Goal: Information Seeking & Learning: Learn about a topic

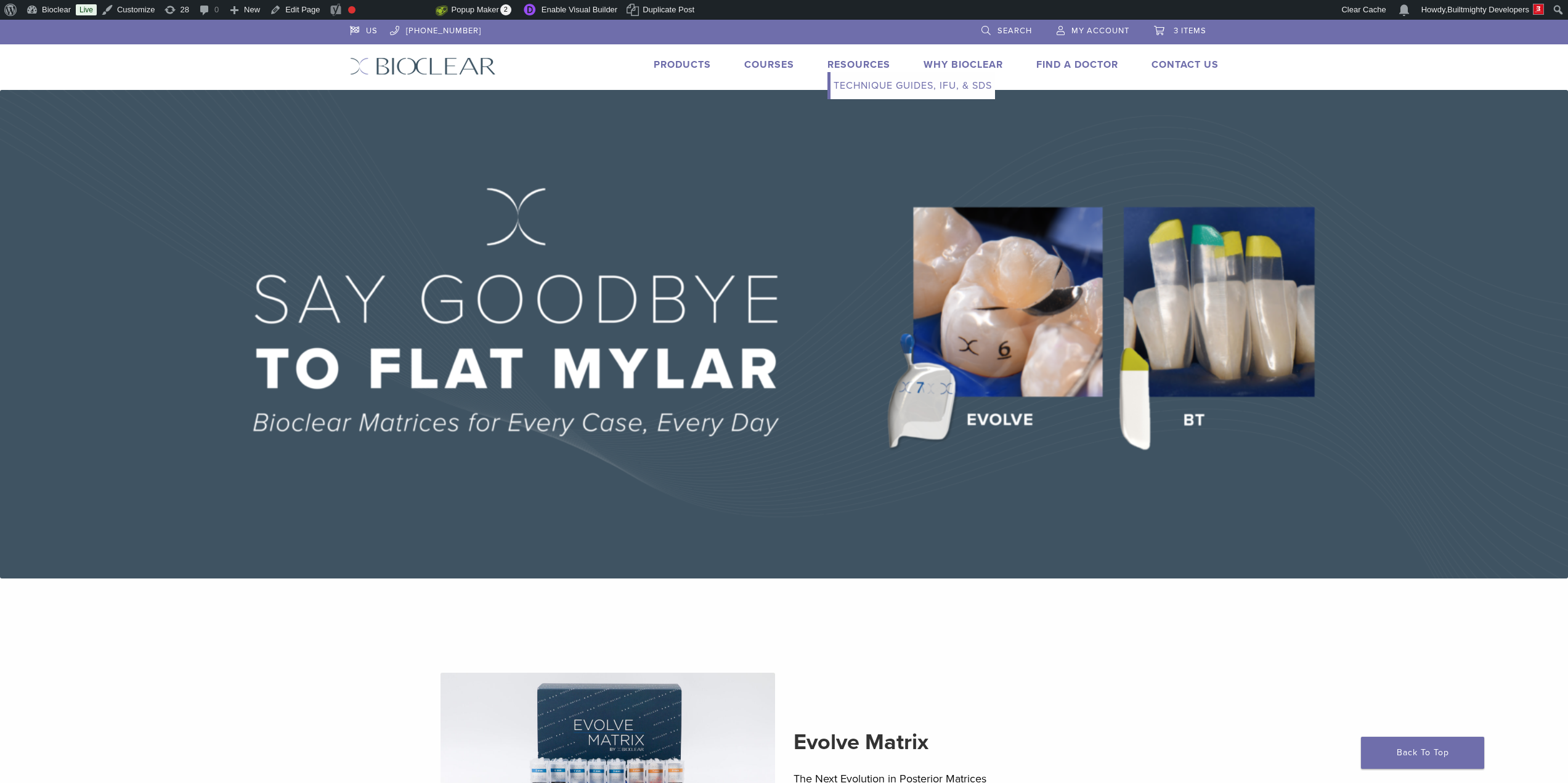
click at [866, 65] on link "Resources" at bounding box center [859, 64] width 62 height 12
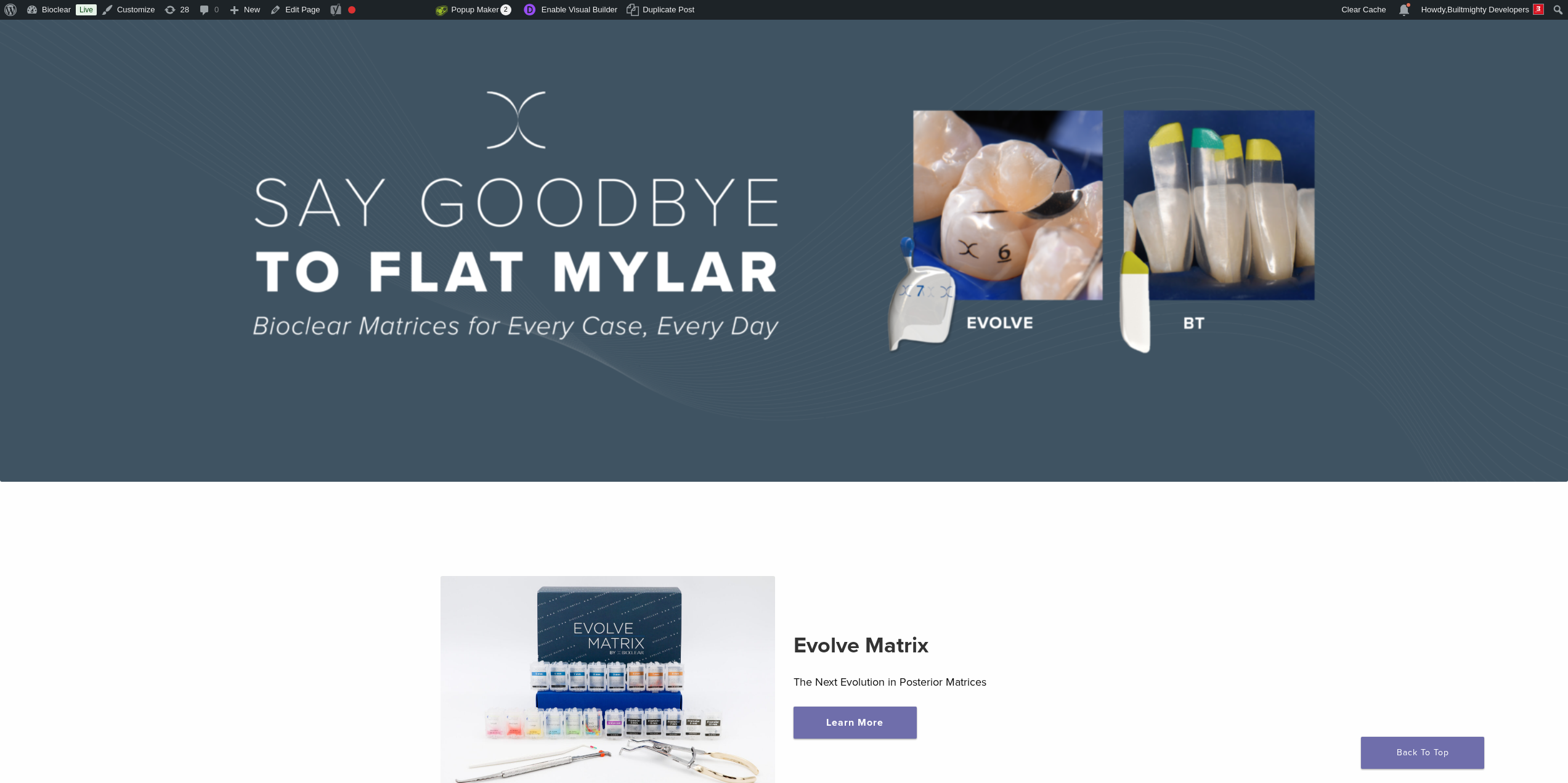
scroll to position [103, 0]
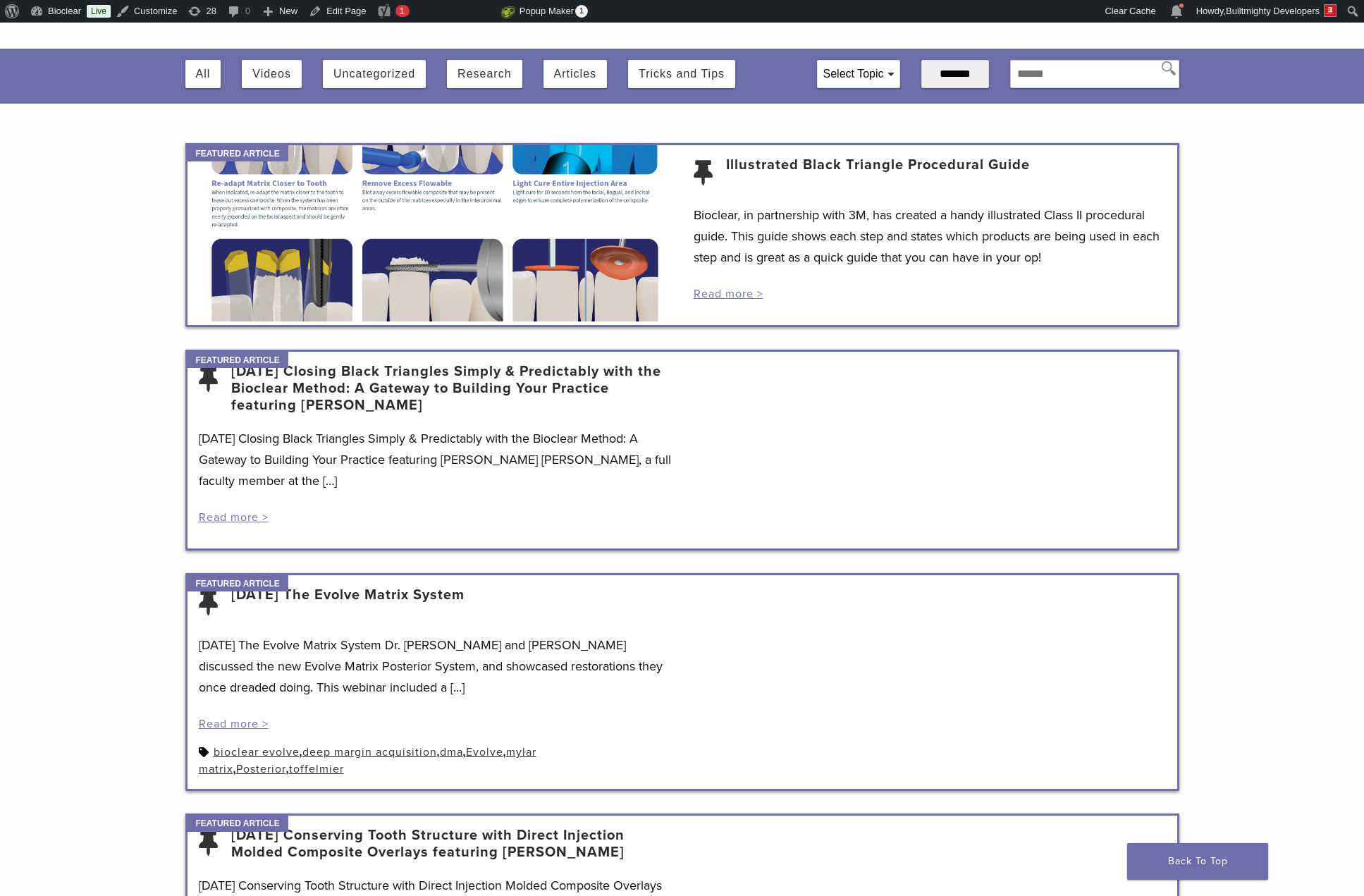
scroll to position [111, 0]
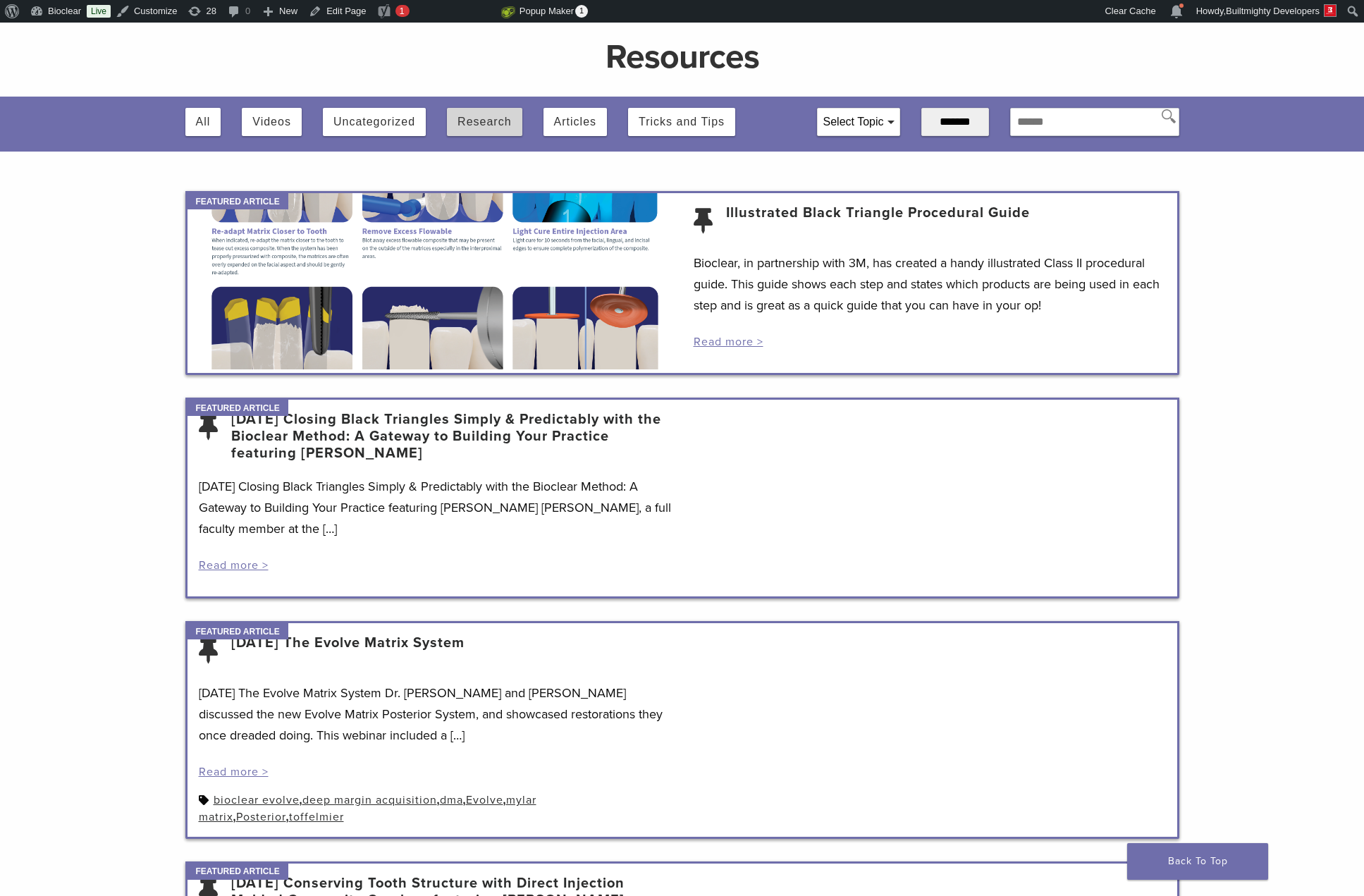
click at [484, 119] on button "Research" at bounding box center [484, 122] width 54 height 28
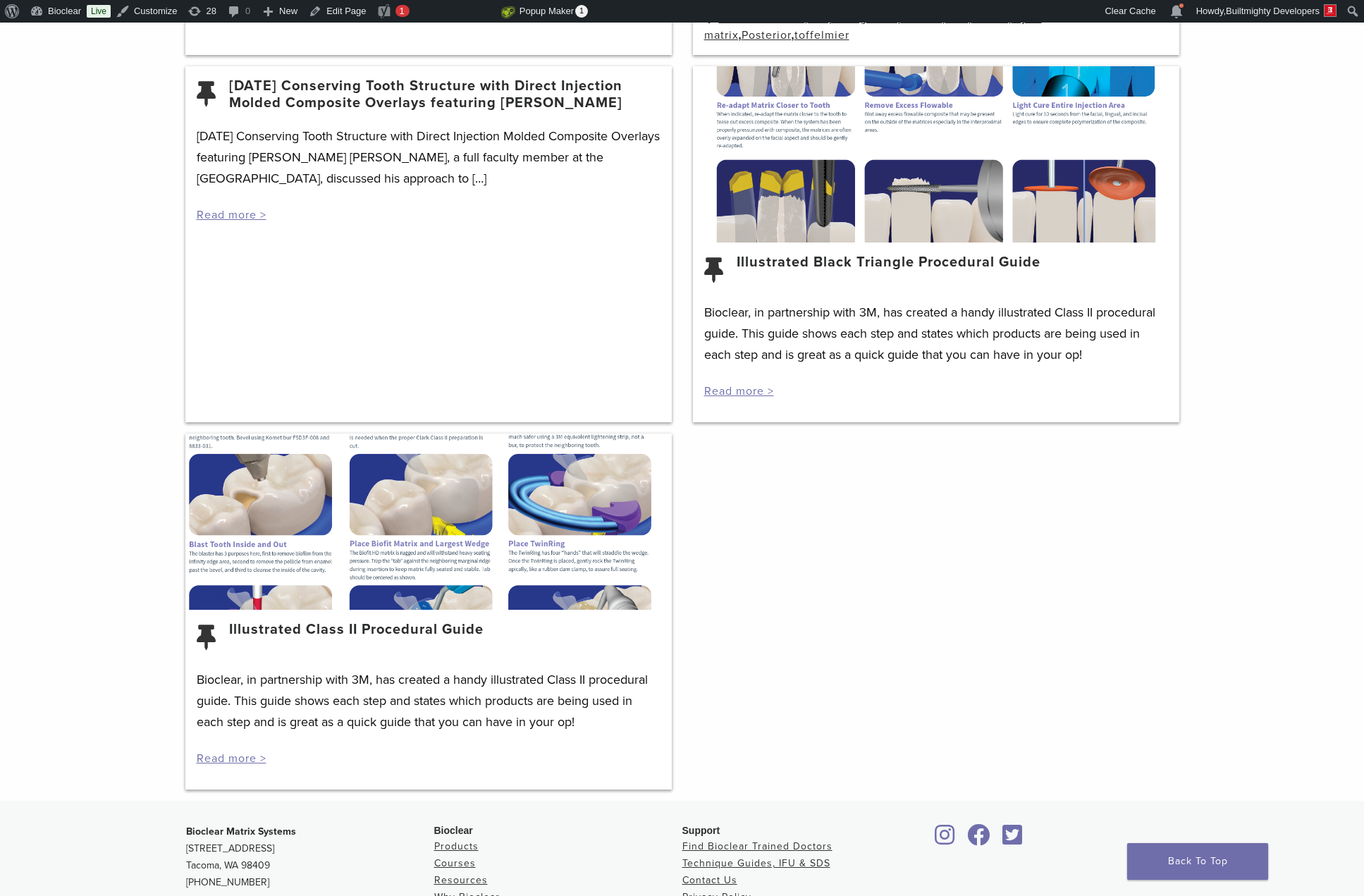
scroll to position [470, 0]
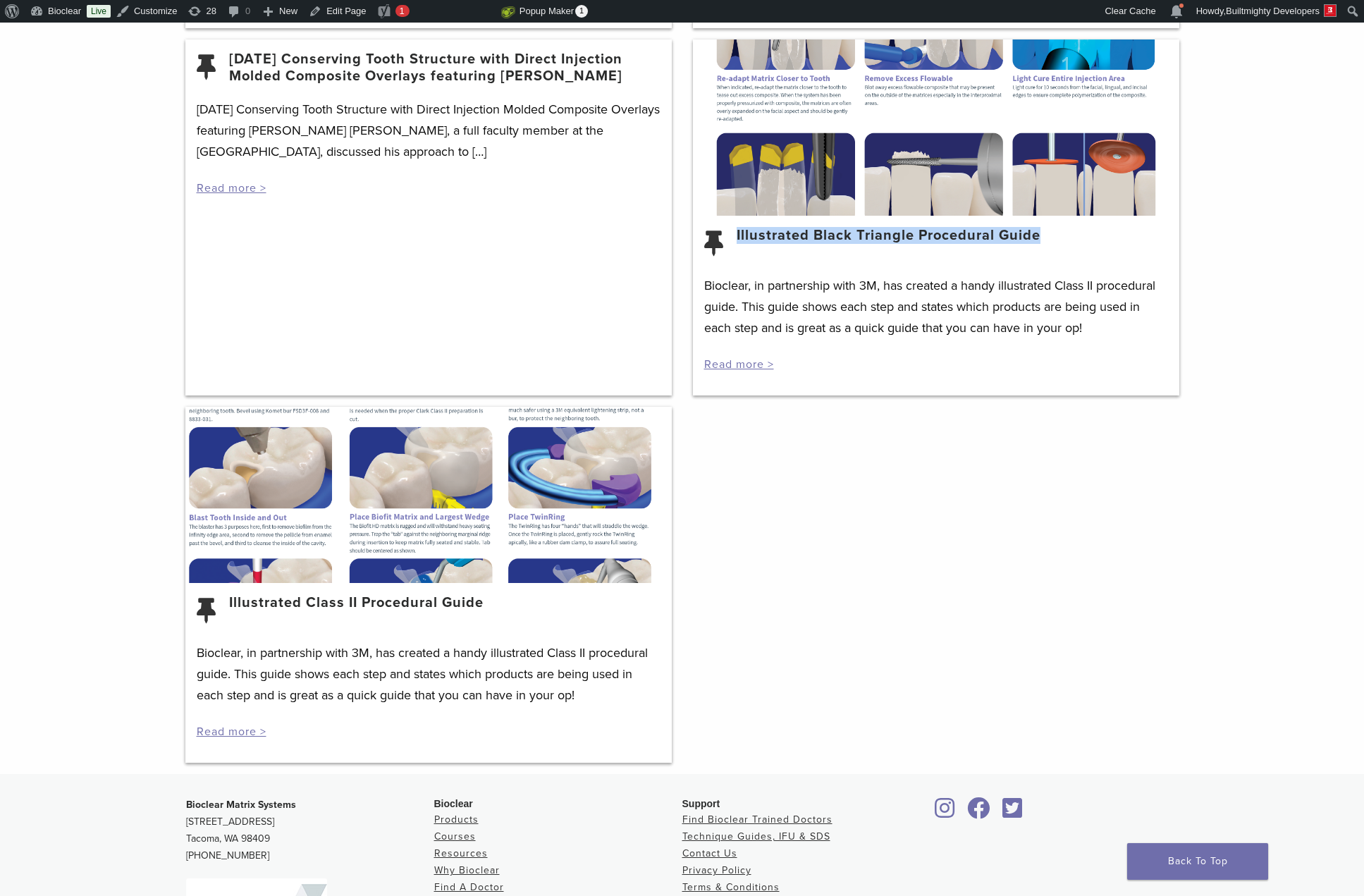
drag, startPoint x: 1041, startPoint y: 235, endPoint x: 737, endPoint y: 232, distance: 304.0
click at [737, 232] on header "Illustrated Black Triangle Procedural Guide" at bounding box center [936, 250] width 464 height 47
copy link "Illustrated Black Triangle Procedural Guide"
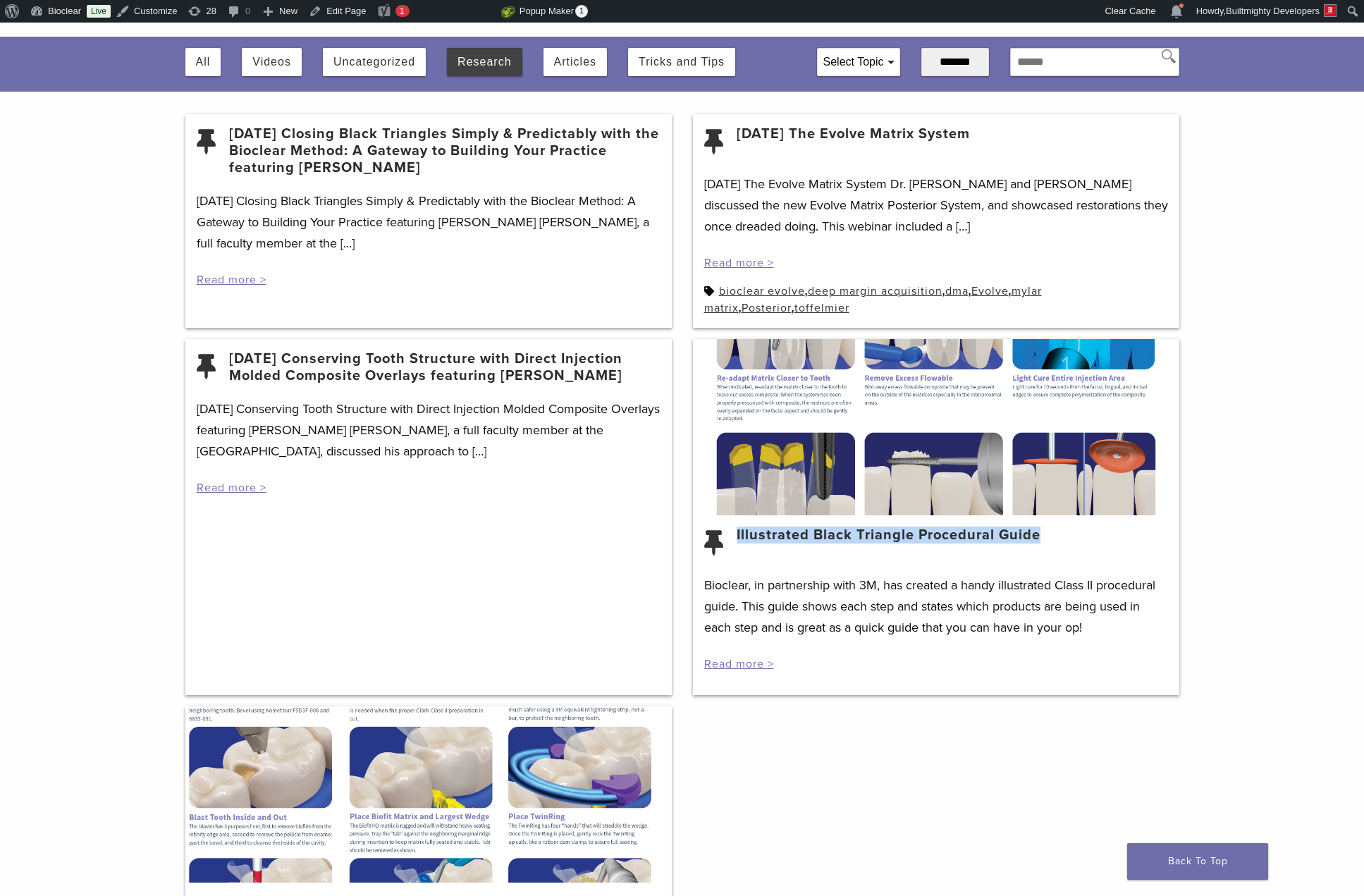
scroll to position [0, 0]
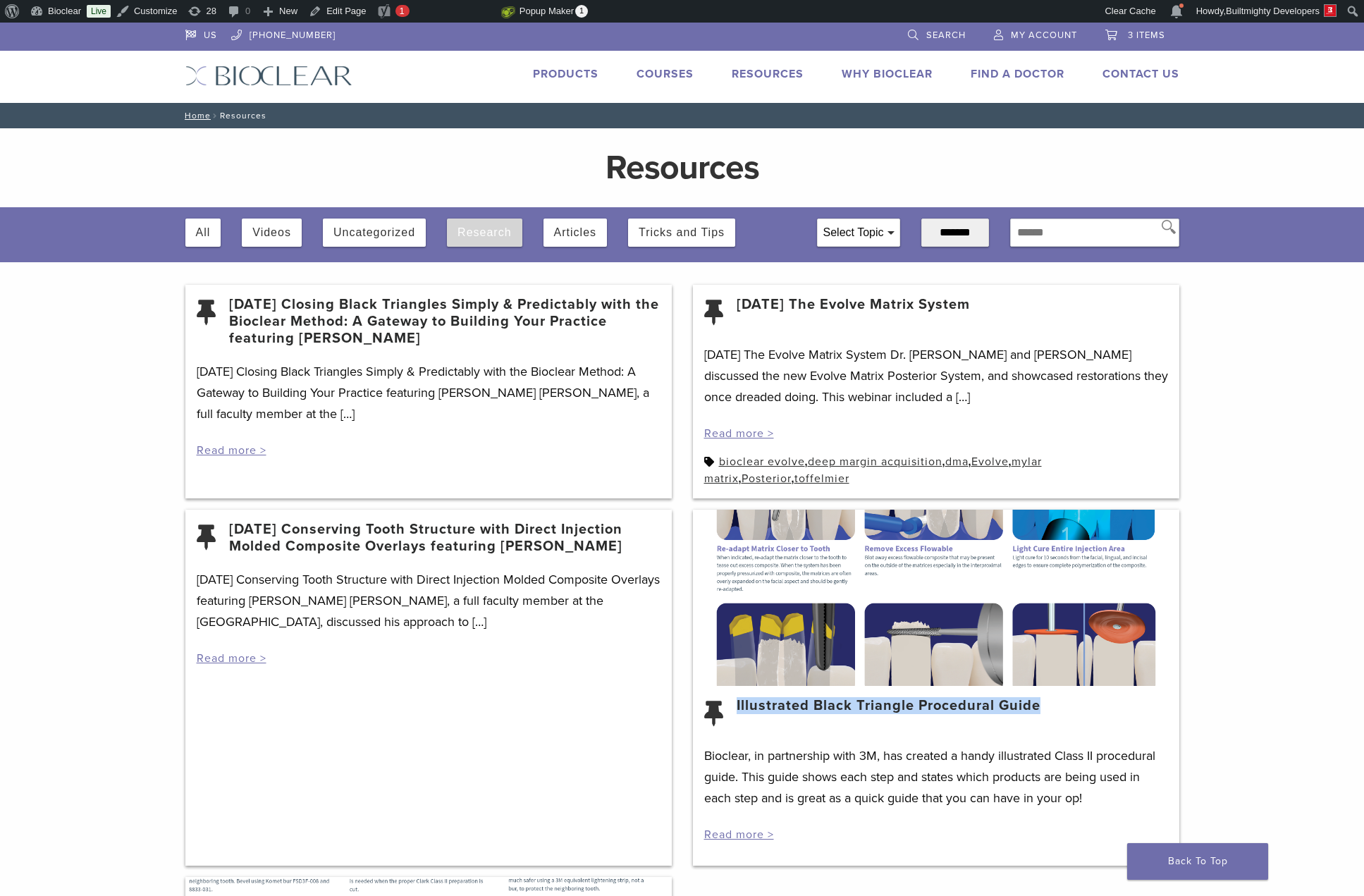
click at [499, 231] on button "Research" at bounding box center [484, 232] width 54 height 28
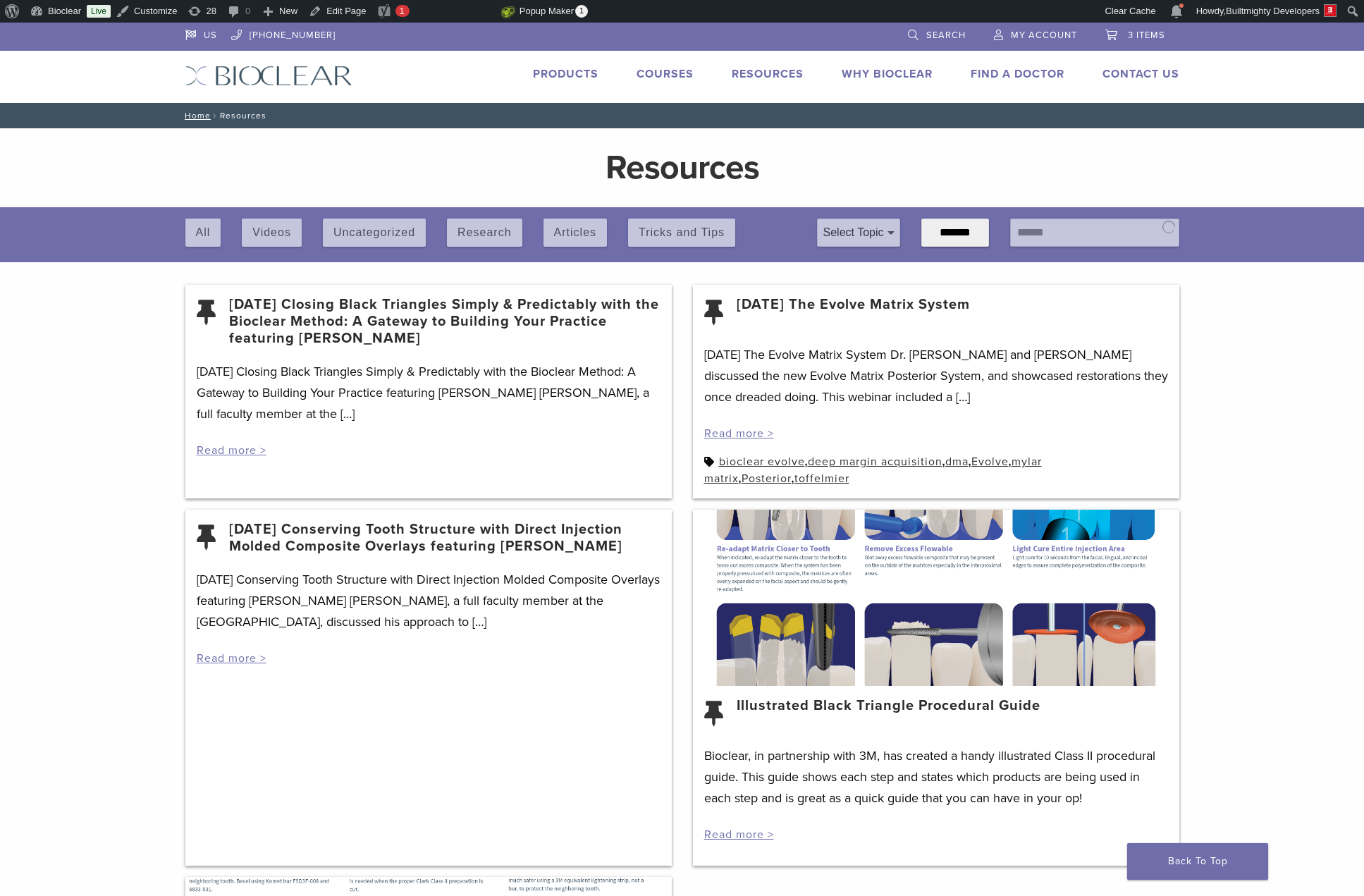
click at [561, 228] on div "All Videos Uncategorized Research Articles Tricks and Tips" at bounding box center [490, 228] width 611 height 43
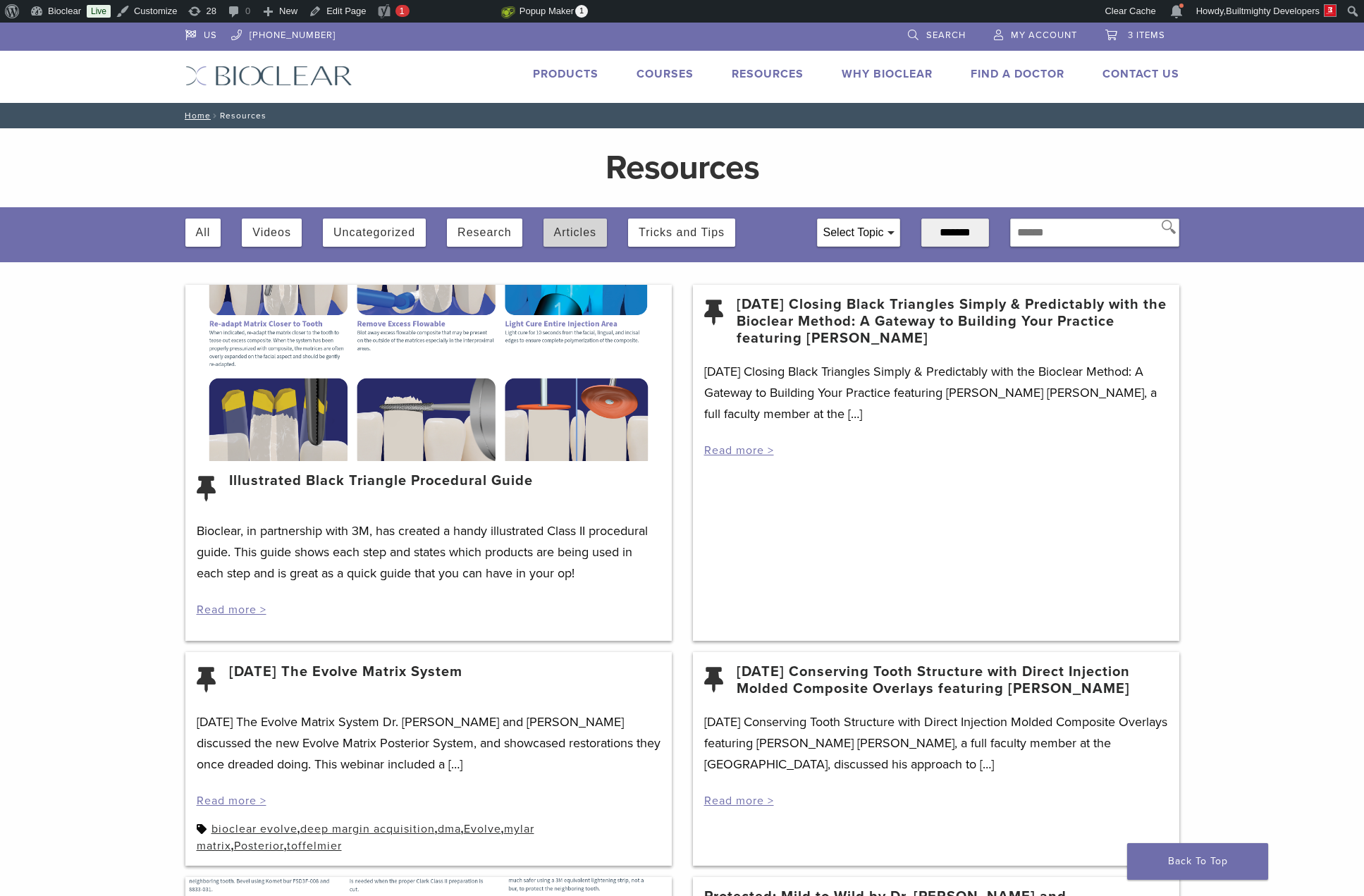
click at [574, 228] on button "Articles" at bounding box center [575, 232] width 42 height 28
click at [581, 239] on button "Articles" at bounding box center [575, 232] width 42 height 28
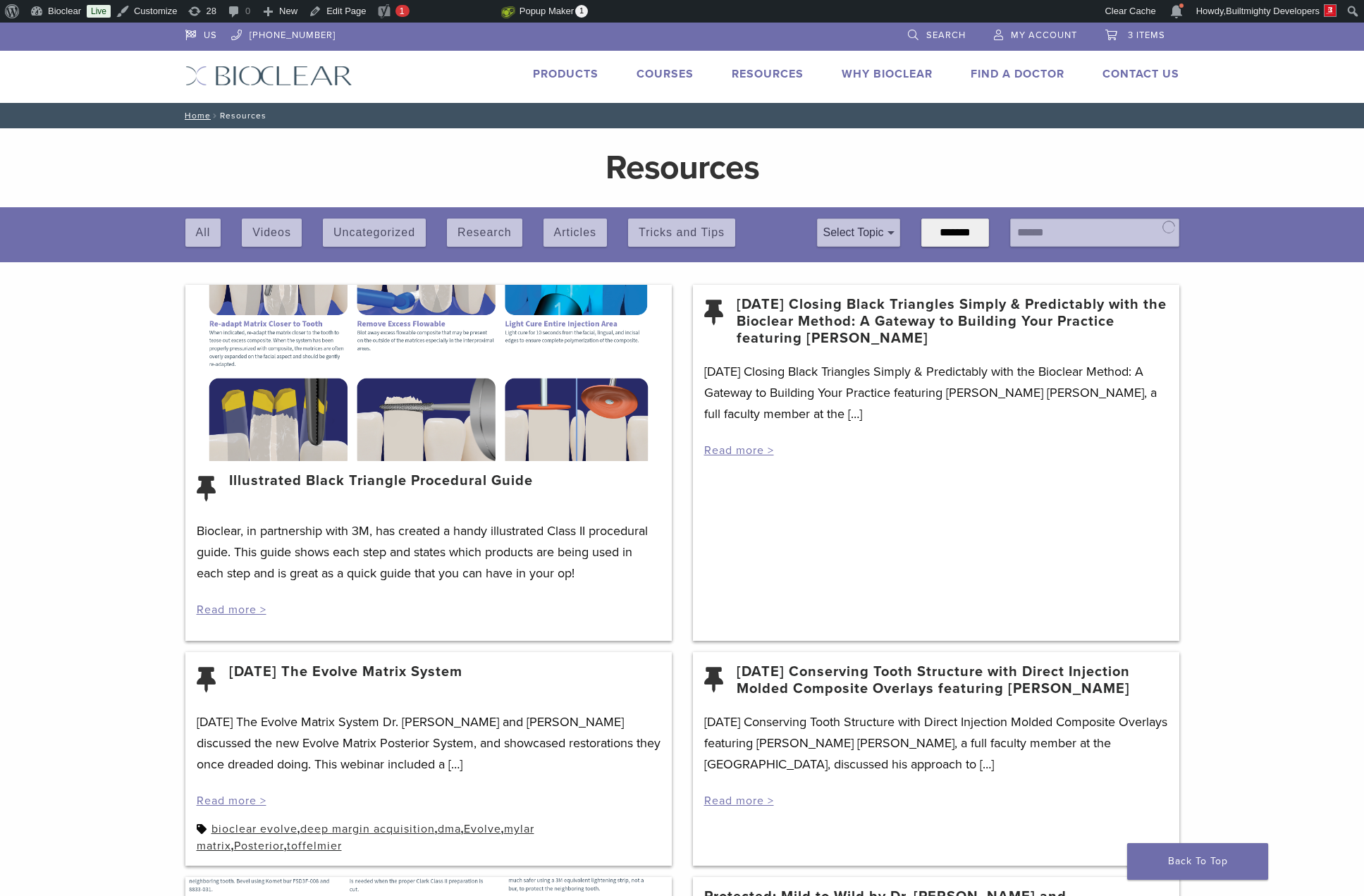
click at [646, 235] on div "All Videos Uncategorized Research Articles Tricks and Tips" at bounding box center [490, 228] width 611 height 43
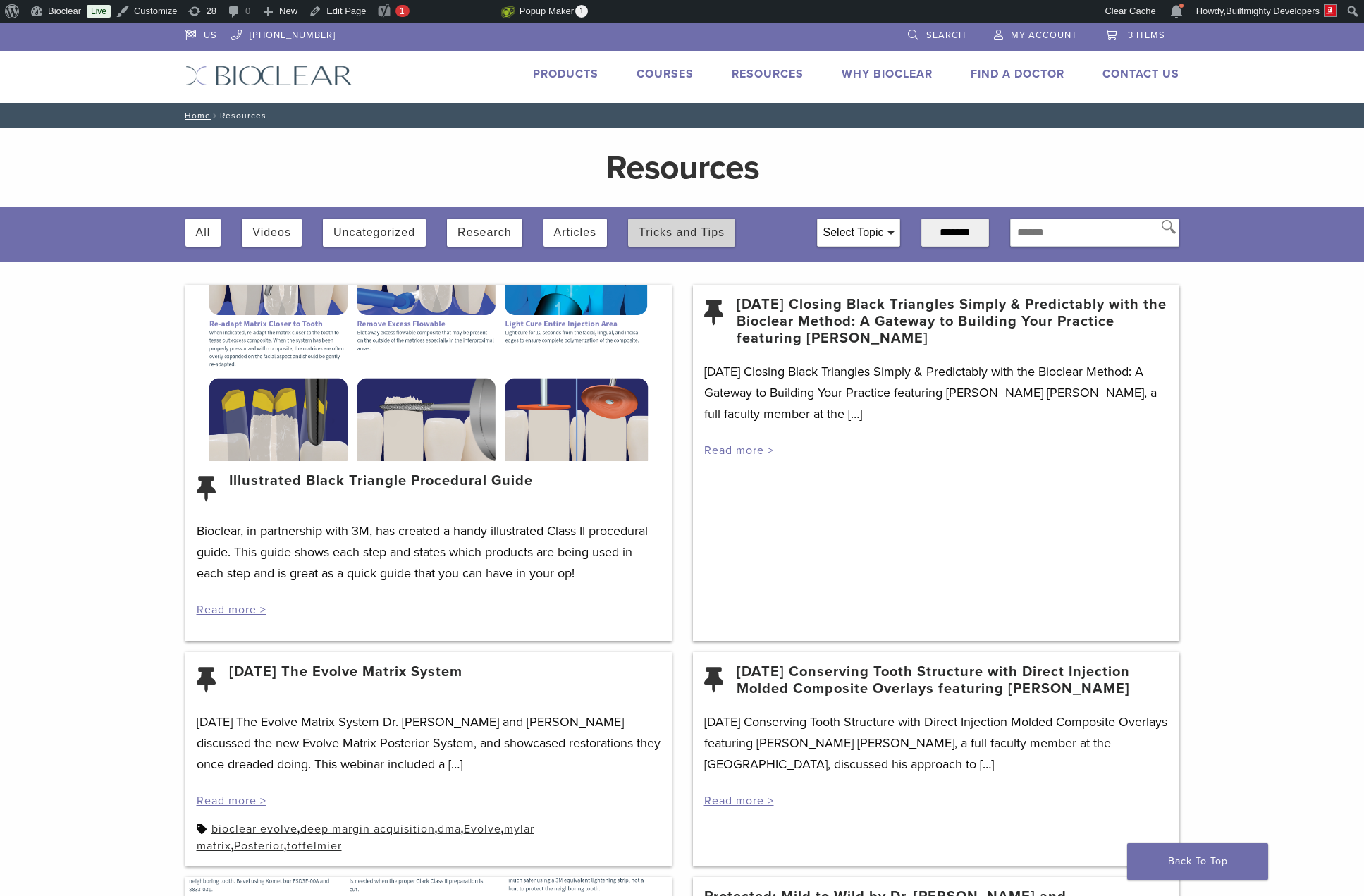
click at [671, 231] on button "Tricks and Tips" at bounding box center [681, 232] width 86 height 28
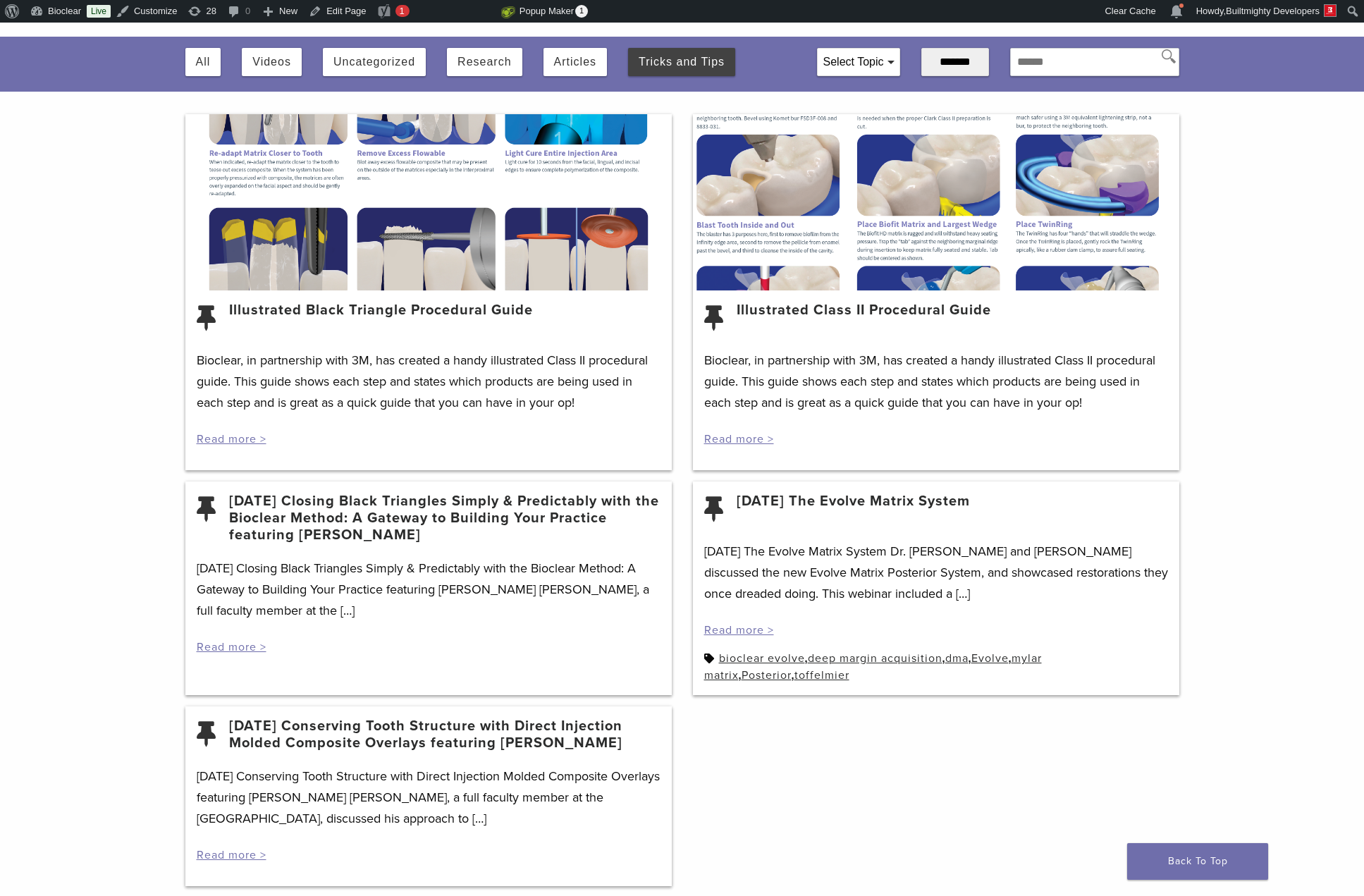
scroll to position [156, 0]
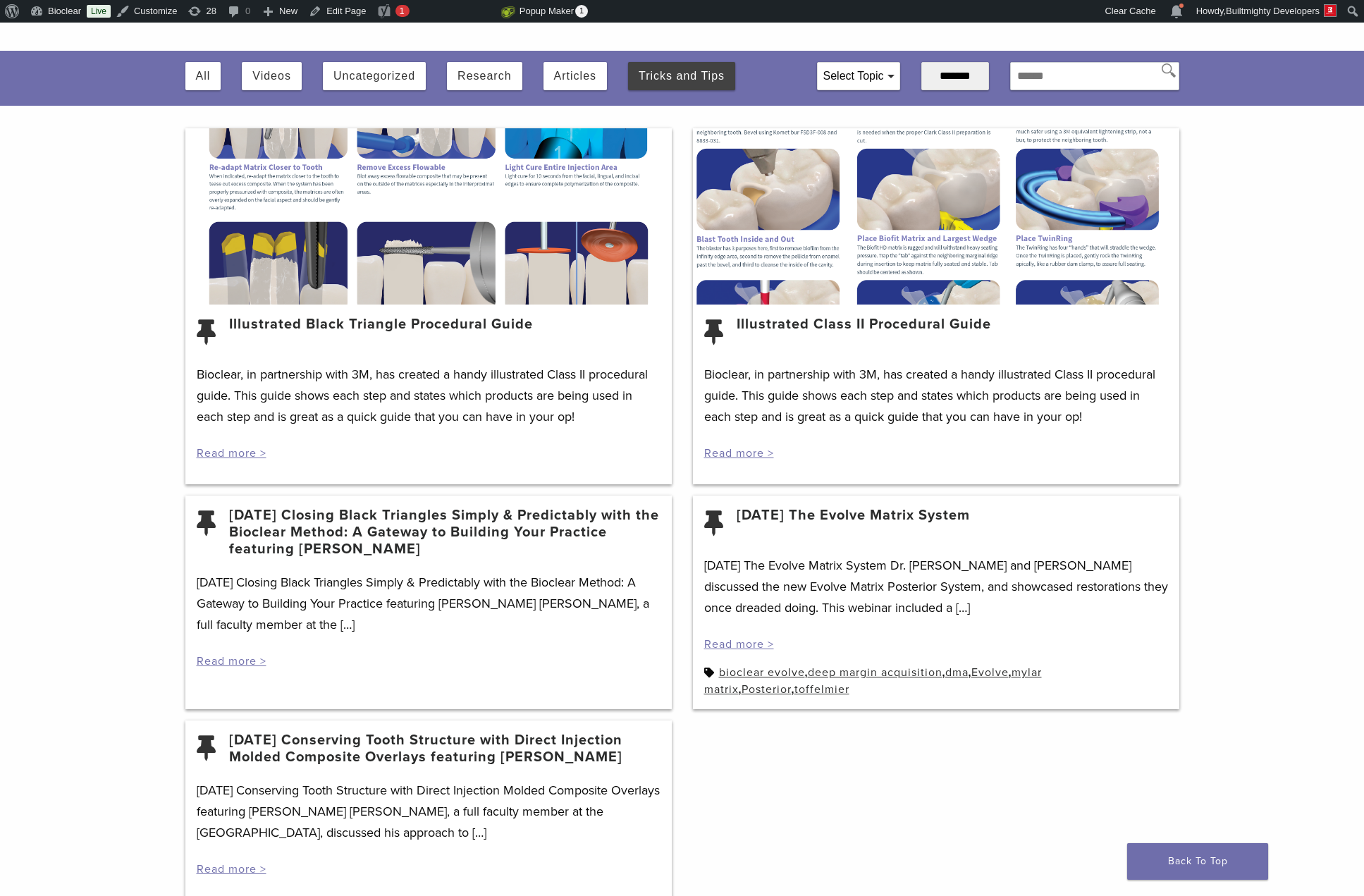
click at [902, 12] on div "Skip to toolbar About WordPress About WordPress Get Involved [DOMAIN_NAME] Docu…" at bounding box center [682, 11] width 1364 height 23
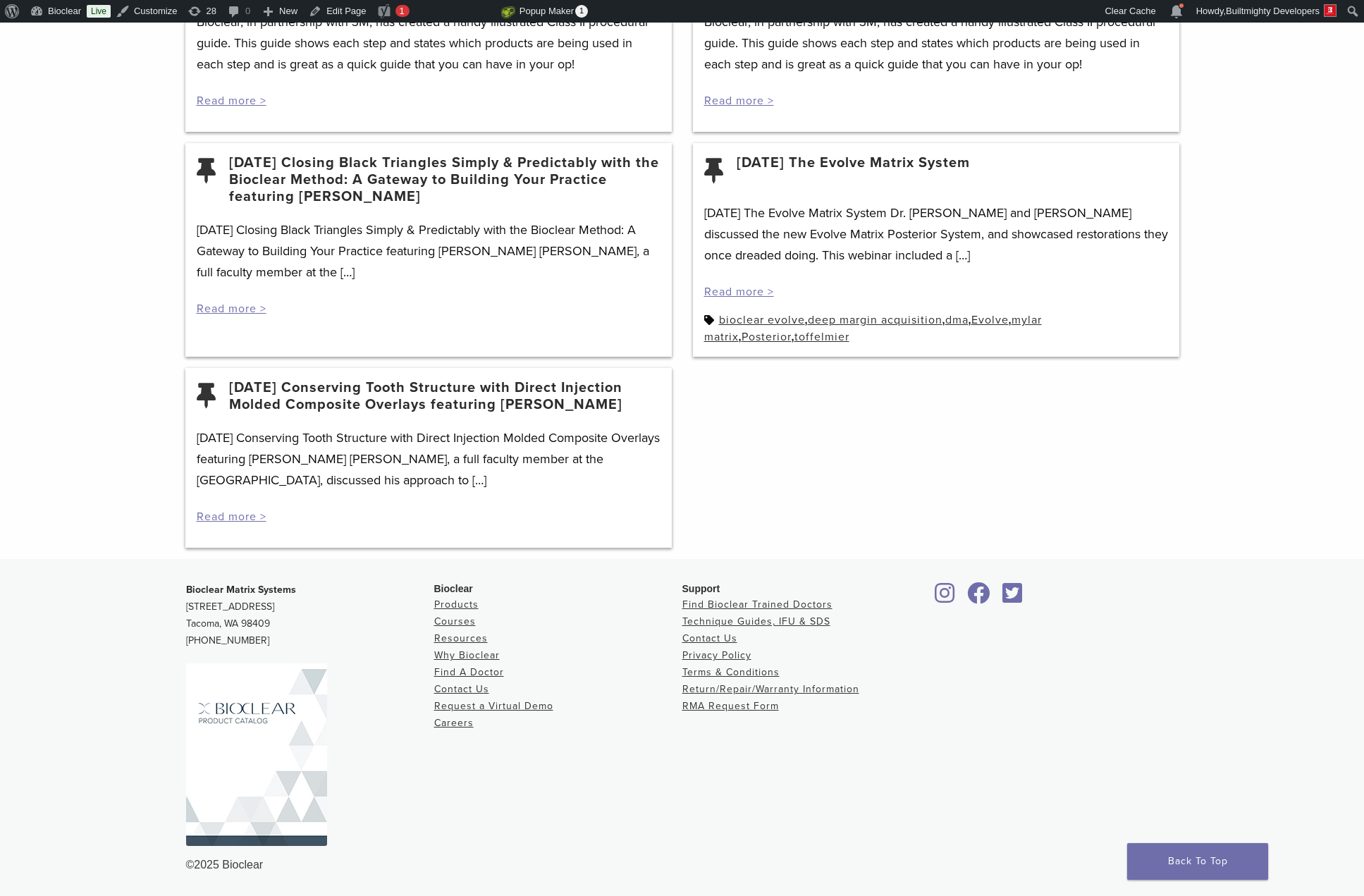
scroll to position [0, 0]
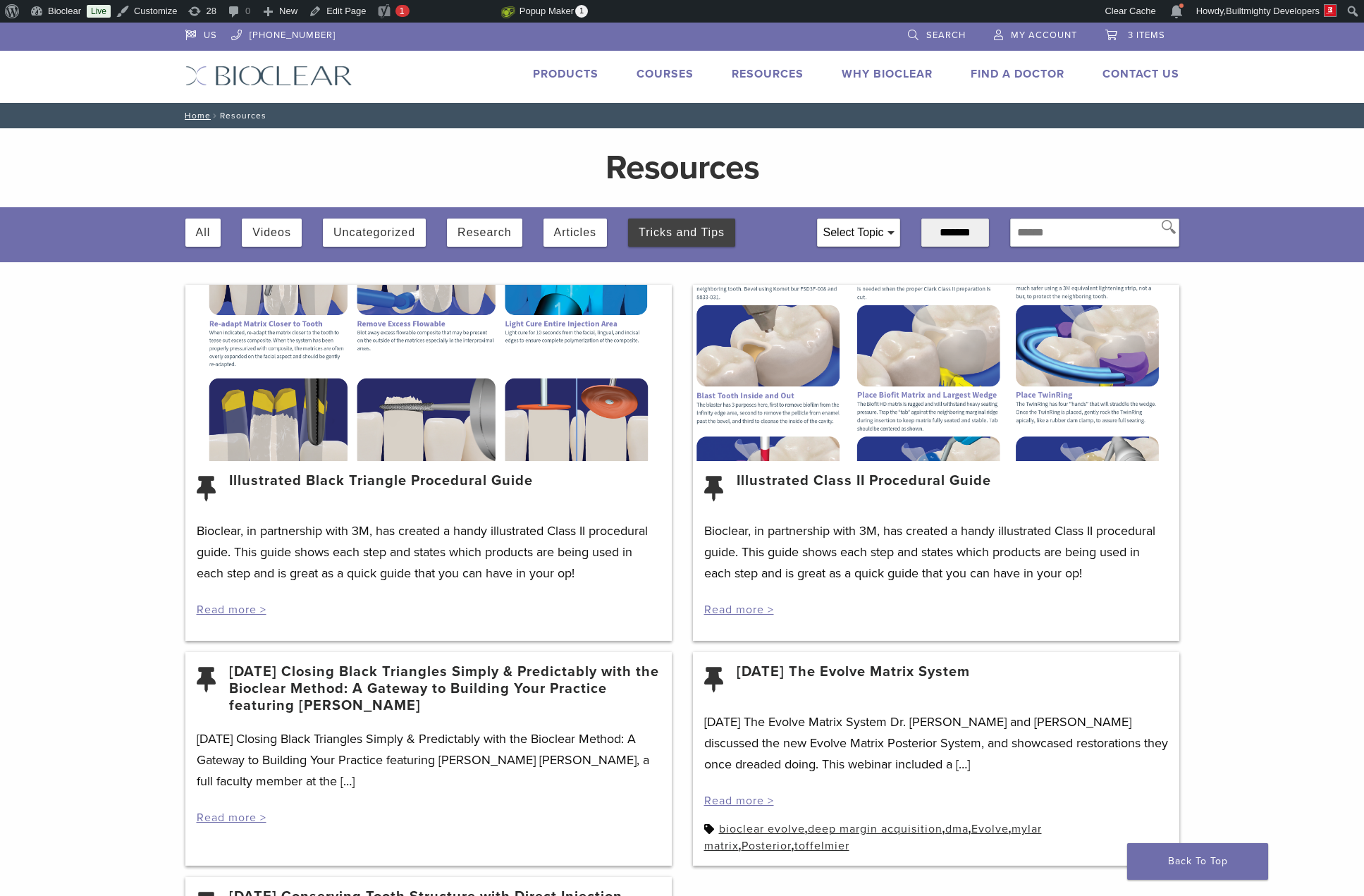
click at [848, 232] on div "Select Topic" at bounding box center [859, 232] width 82 height 26
click at [63, 16] on link "Bioclear" at bounding box center [56, 11] width 62 height 23
